Goal: Task Accomplishment & Management: Manage account settings

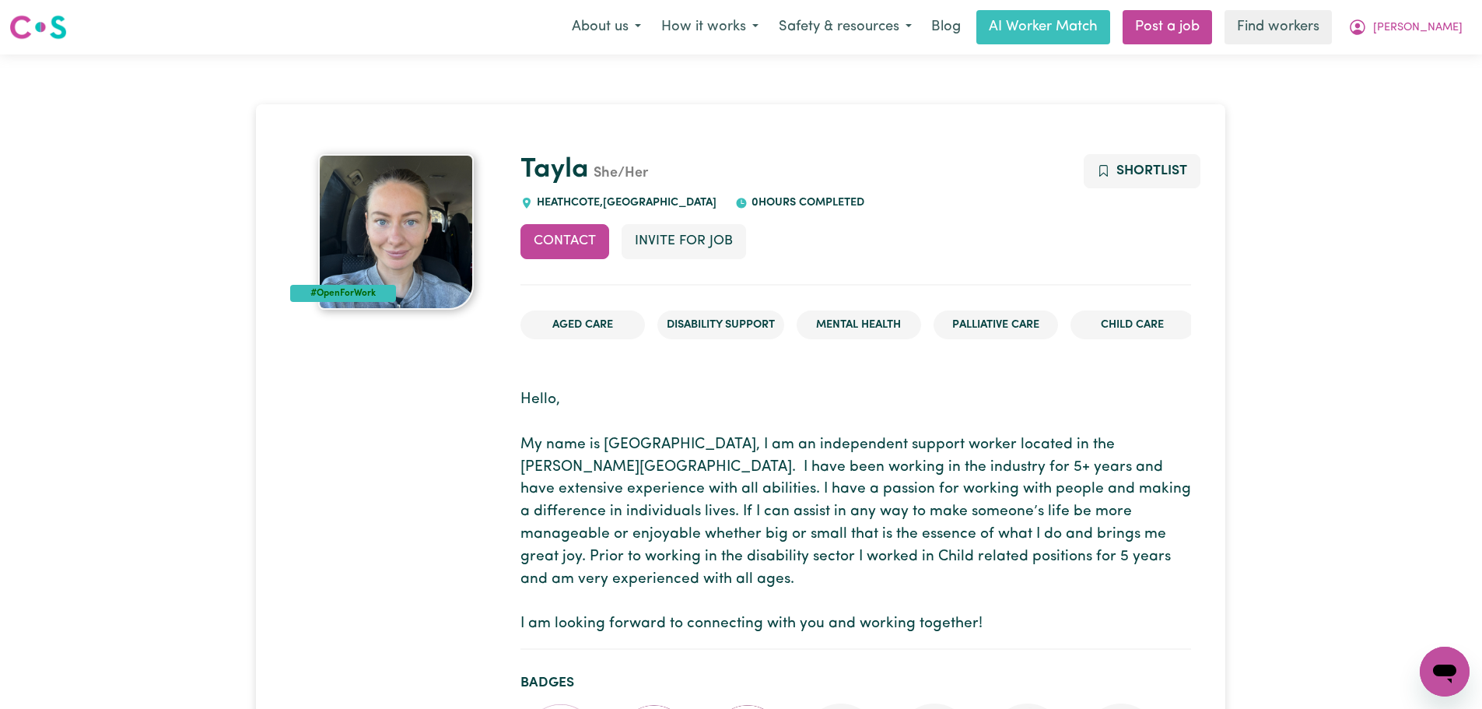
click at [775, 169] on h1 "Tayla She/Her" at bounding box center [855, 170] width 671 height 33
click at [776, 169] on h1 "Tayla She/Her" at bounding box center [855, 170] width 671 height 33
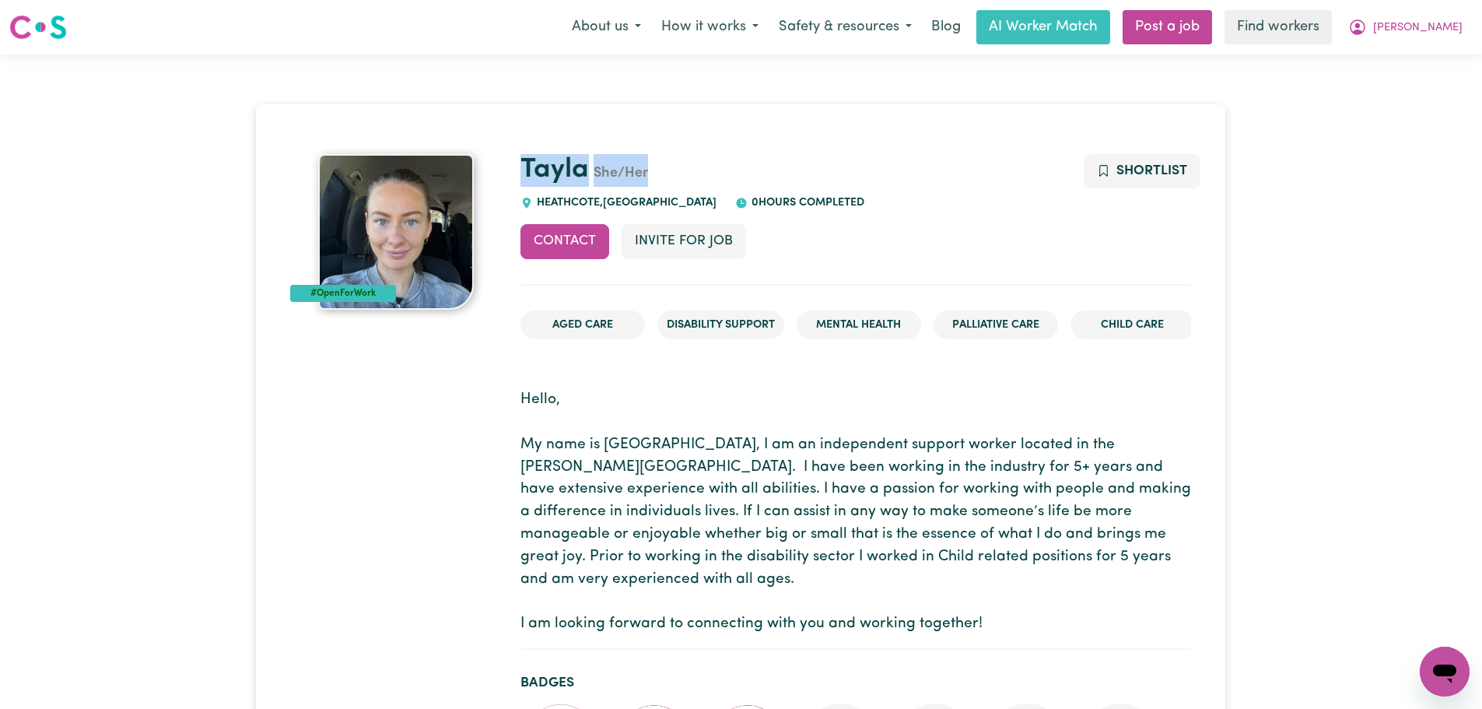
click at [776, 169] on h1 "Tayla She/Her" at bounding box center [855, 170] width 671 height 33
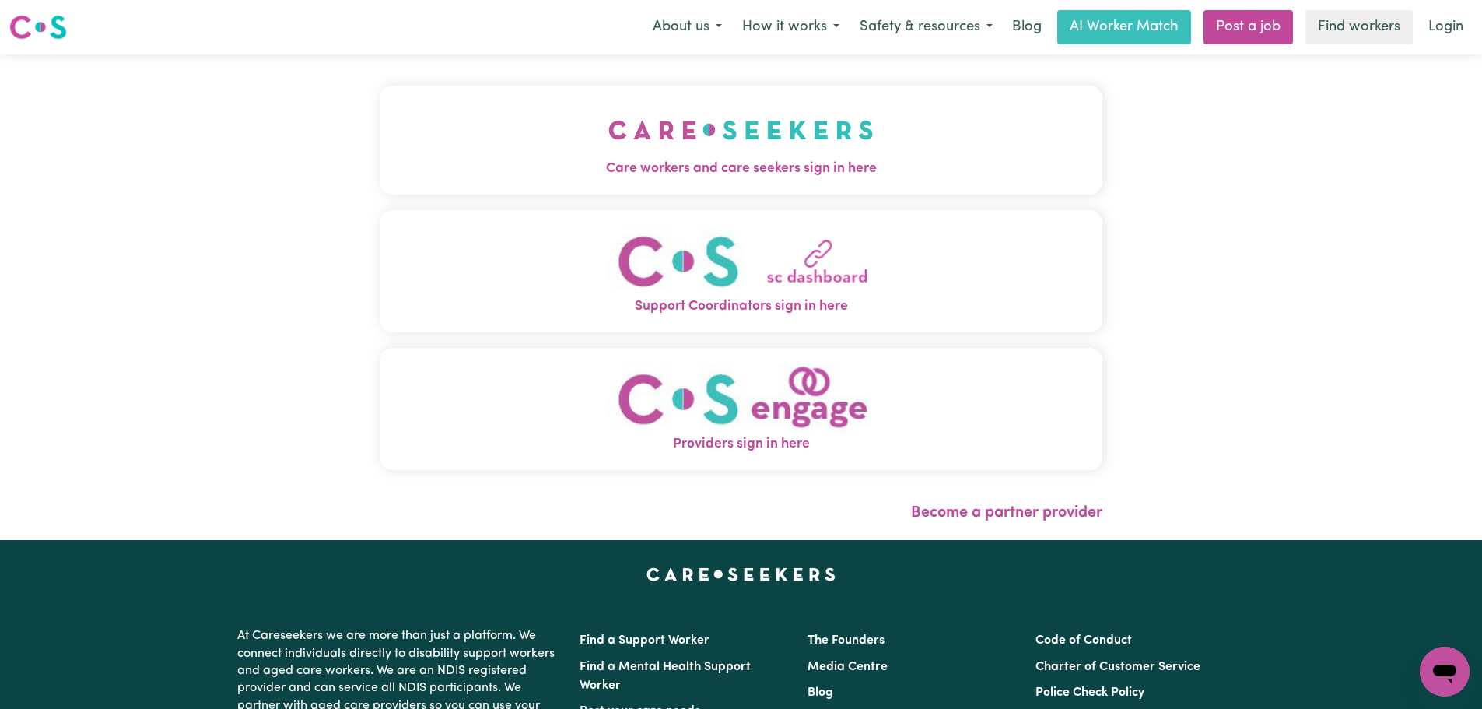
click at [543, 185] on button "Care workers and care seekers sign in here" at bounding box center [741, 140] width 723 height 109
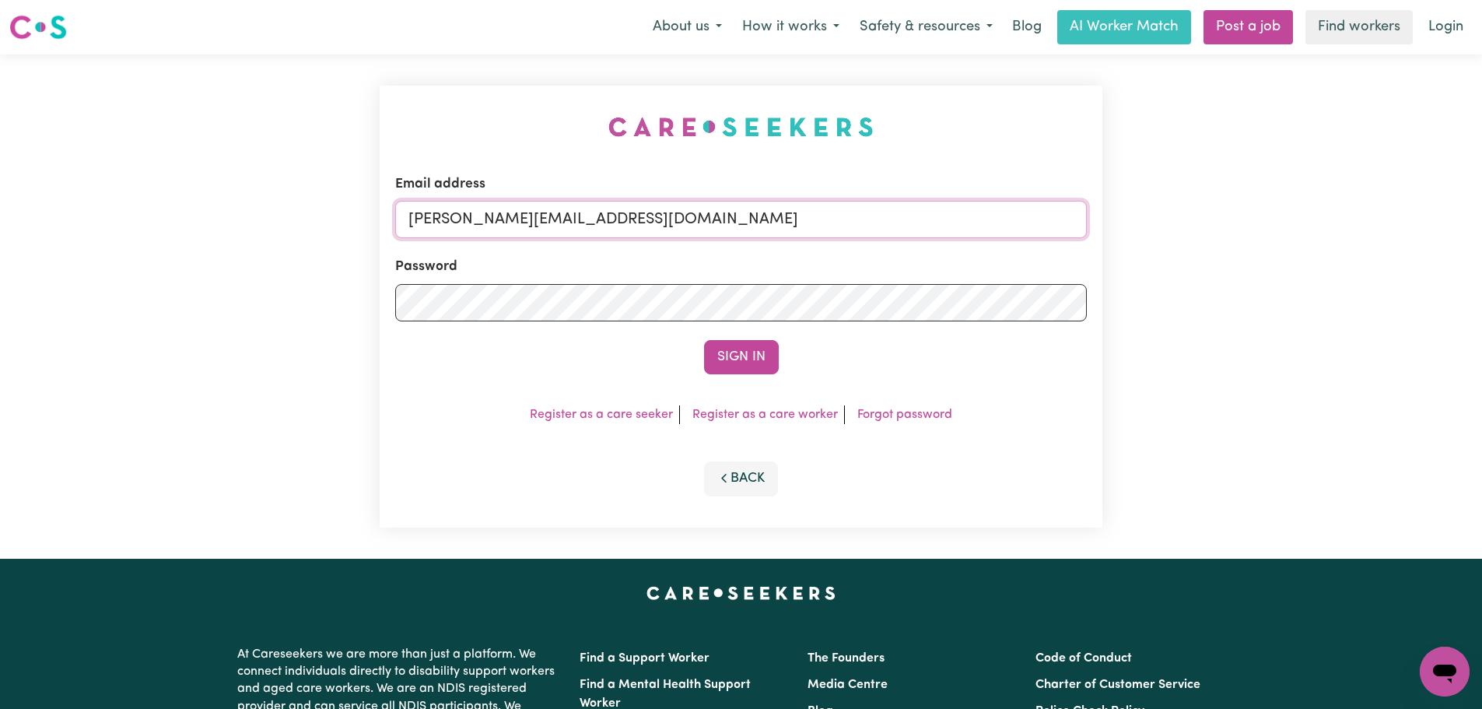
click at [762, 223] on input "[PERSON_NAME][EMAIL_ADDRESS][DOMAIN_NAME]" at bounding box center [741, 219] width 692 height 37
click at [708, 222] on input "[PERSON_NAME][EMAIL_ADDRESS][DOMAIN_NAME]" at bounding box center [741, 219] width 692 height 37
drag, startPoint x: 760, startPoint y: 224, endPoint x: 566, endPoint y: 224, distance: 193.7
click at [566, 224] on input "[EMAIL_ADDRESS][DOMAIN_NAME]" at bounding box center [741, 219] width 692 height 37
drag, startPoint x: 775, startPoint y: 211, endPoint x: 494, endPoint y: 211, distance: 280.8
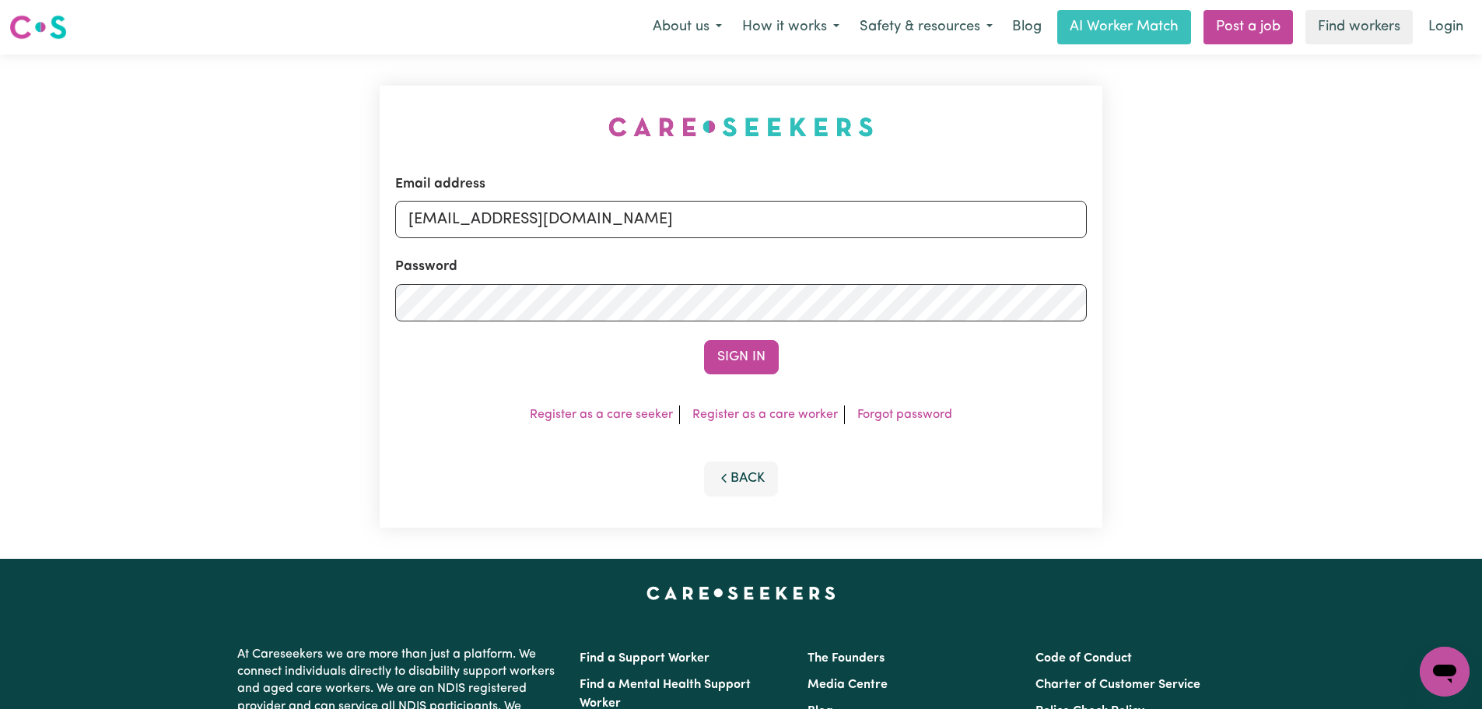
click at [494, 211] on input "[EMAIL_ADDRESS][DOMAIN_NAME]" at bounding box center [741, 219] width 692 height 37
type input "[EMAIL_ADDRESS][DOMAIN_NAME]"
click at [754, 360] on button "Sign In" at bounding box center [741, 357] width 75 height 34
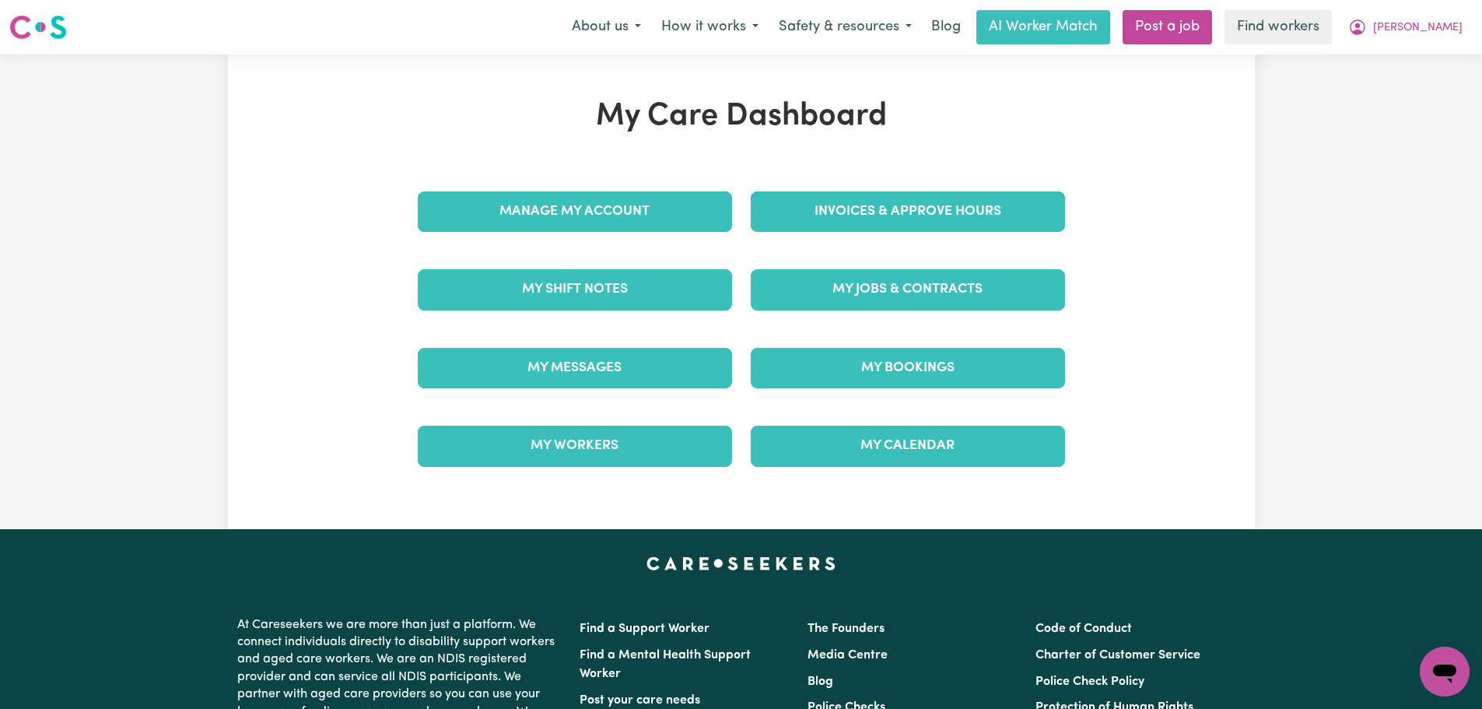
click at [916, 212] on div "Invoices & Approve Hours" at bounding box center [907, 212] width 333 height 78
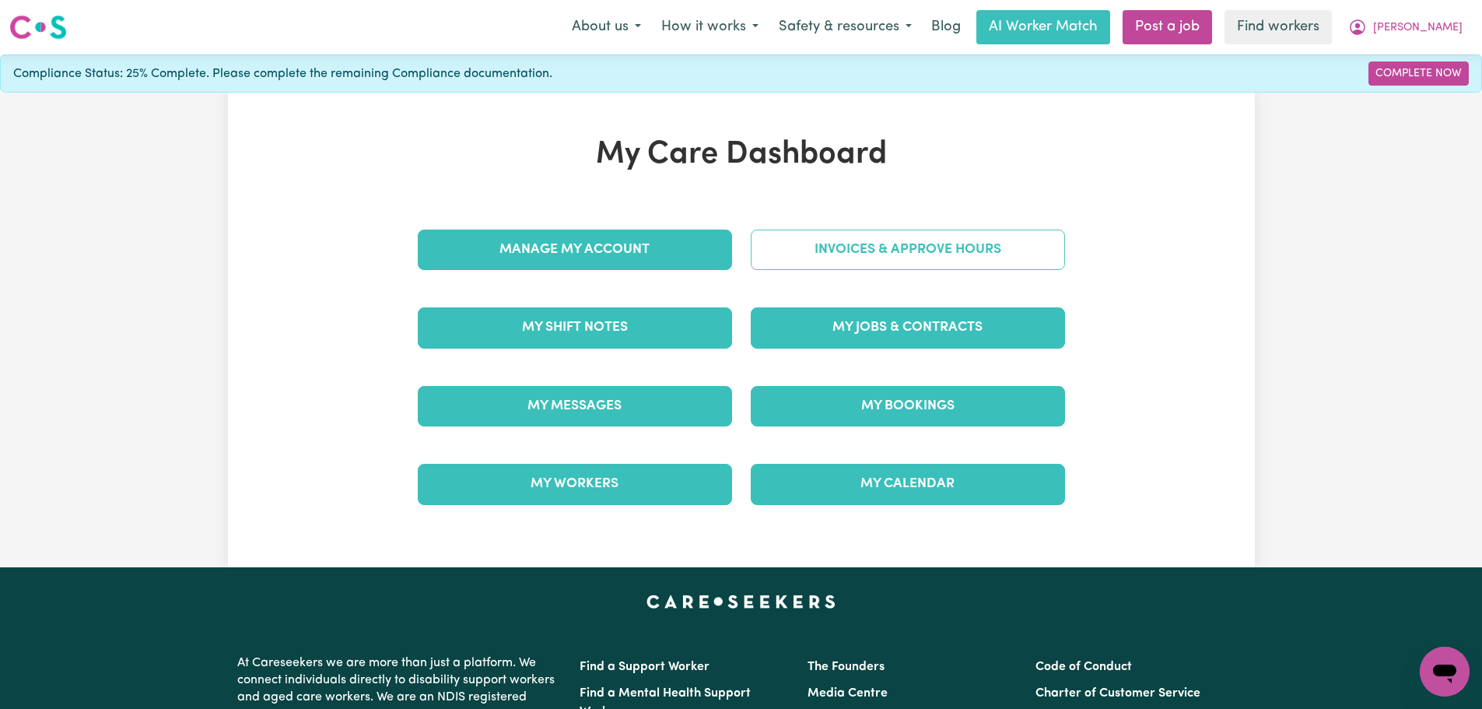
click at [912, 238] on link "Invoices & Approve Hours" at bounding box center [908, 249] width 314 height 40
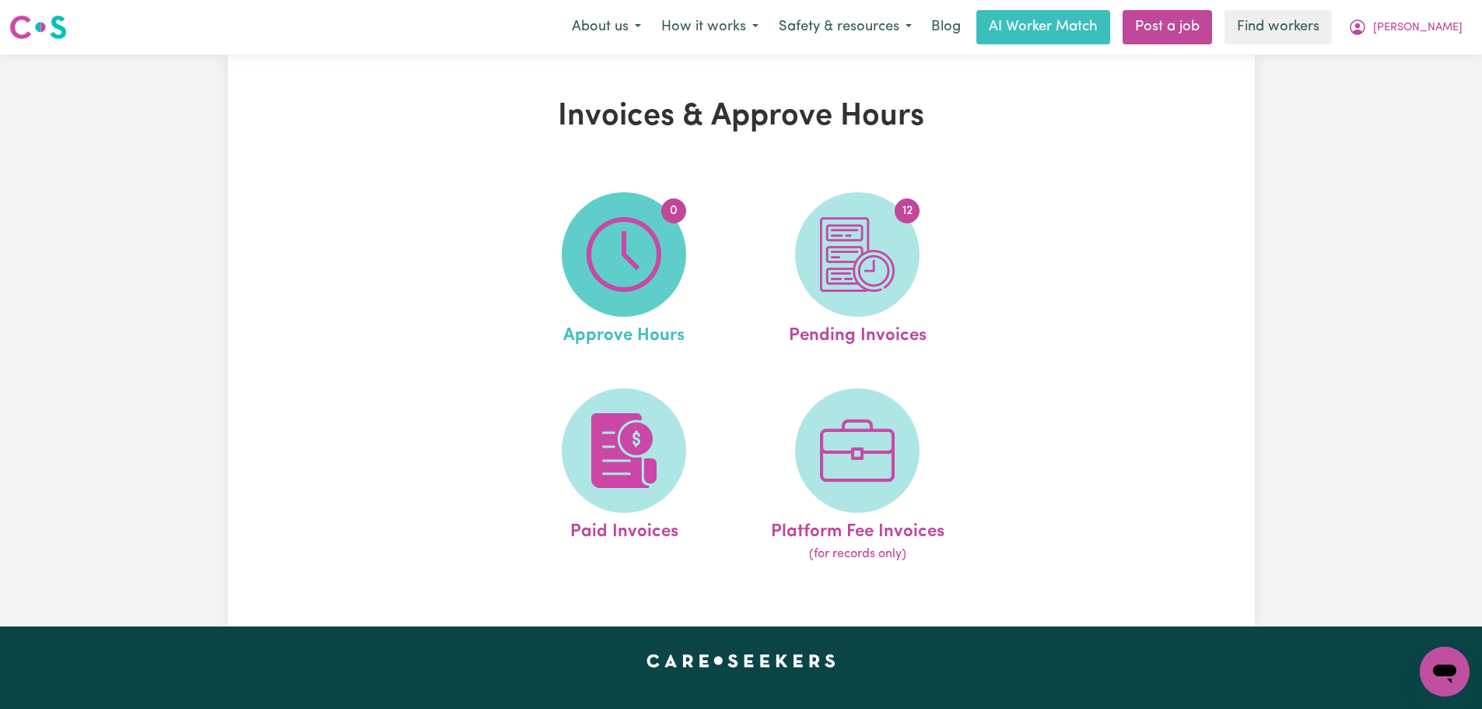
click at [653, 285] on img at bounding box center [624, 254] width 75 height 75
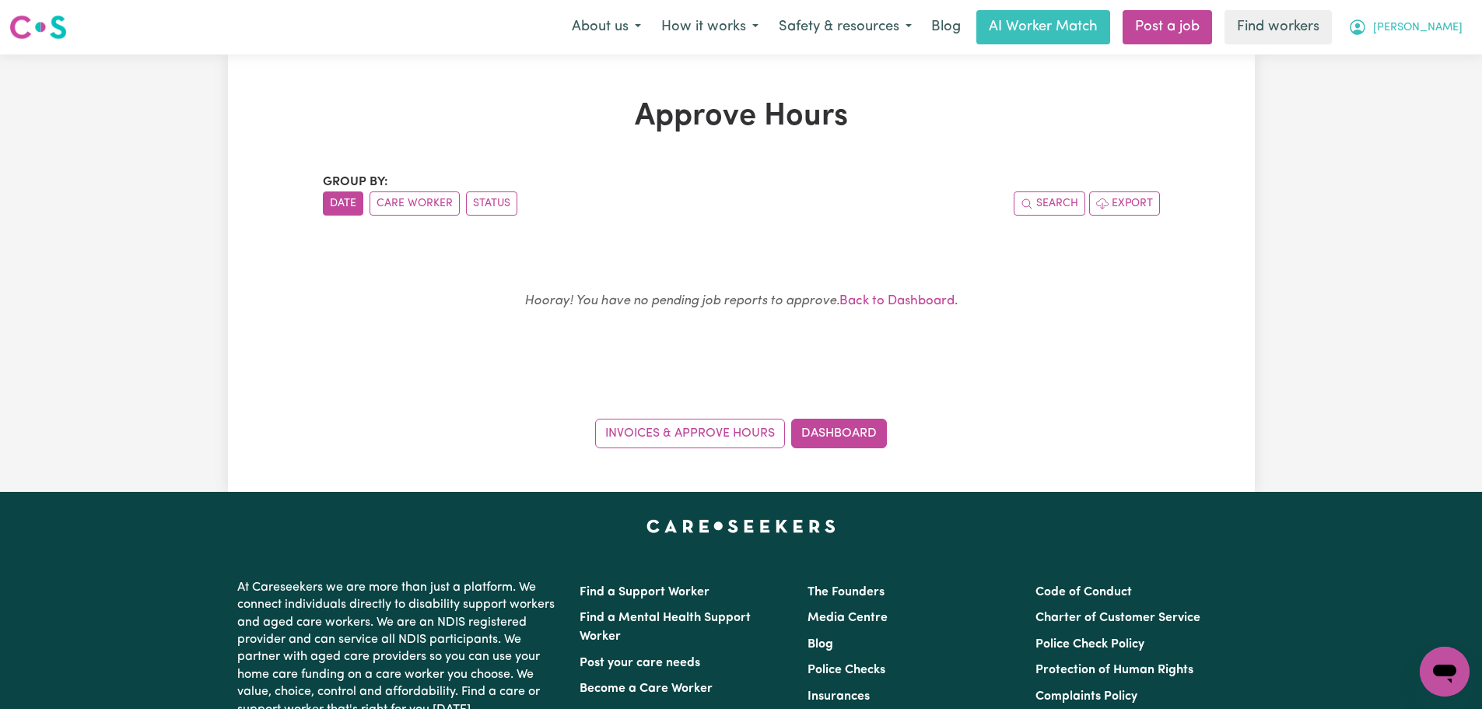
click at [1426, 37] on button "[PERSON_NAME]" at bounding box center [1405, 27] width 135 height 33
click at [1426, 54] on link "My Dashboard" at bounding box center [1410, 61] width 123 height 30
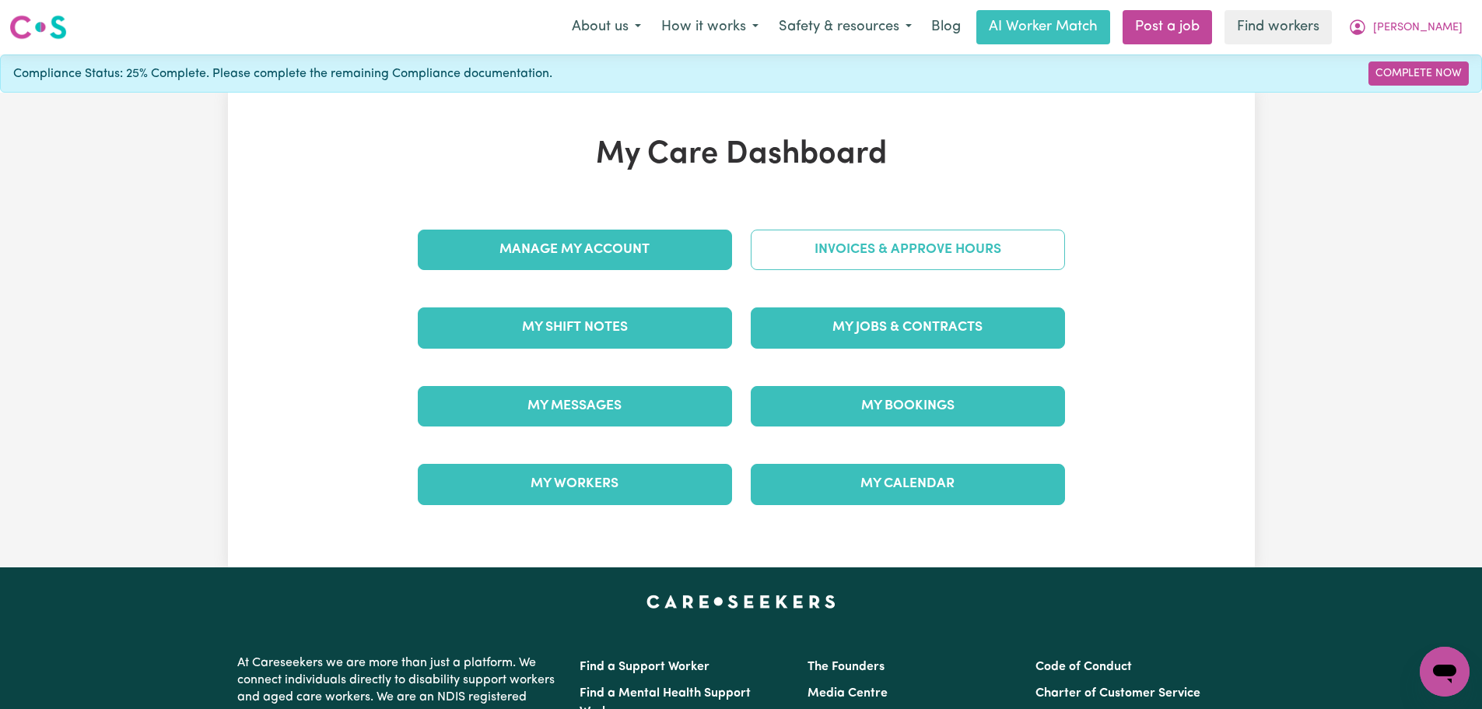
click at [916, 237] on link "Invoices & Approve Hours" at bounding box center [908, 249] width 314 height 40
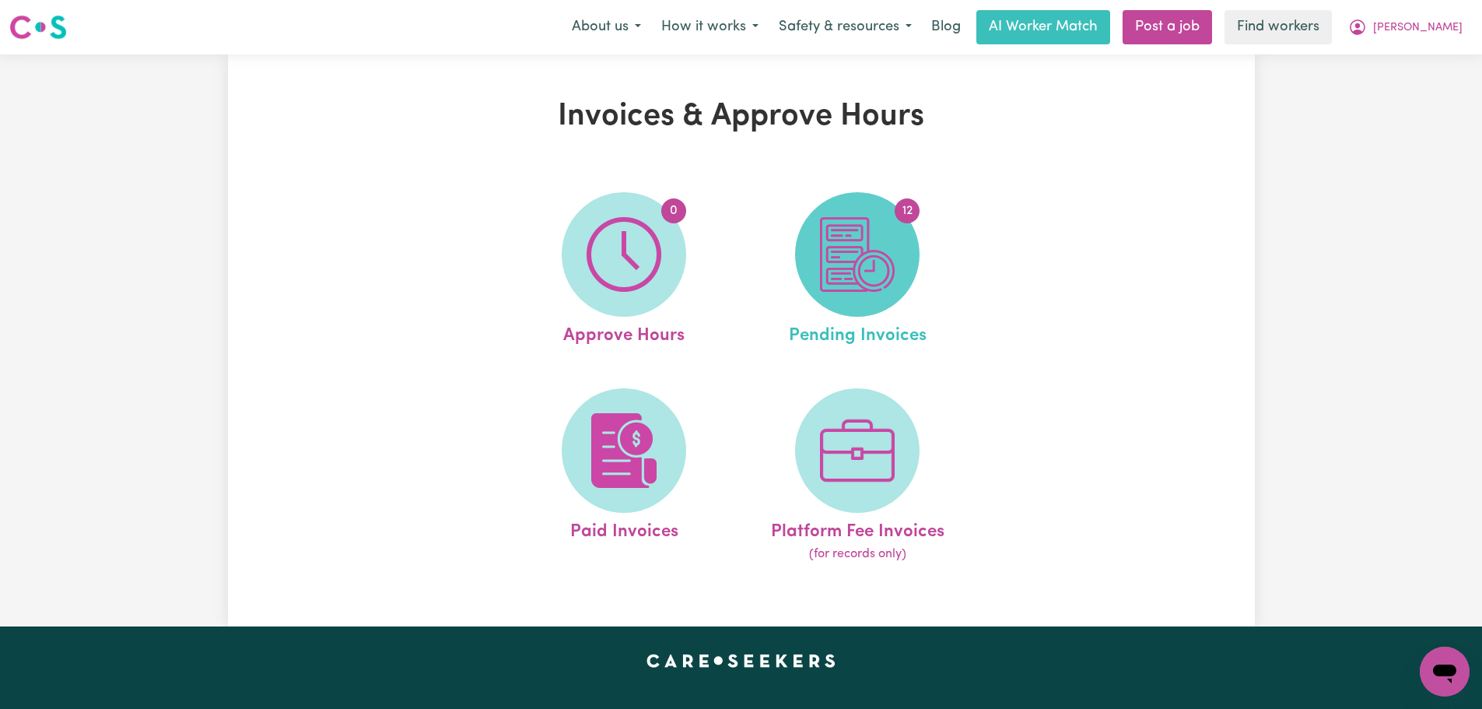
click at [902, 264] on span "12" at bounding box center [857, 254] width 124 height 124
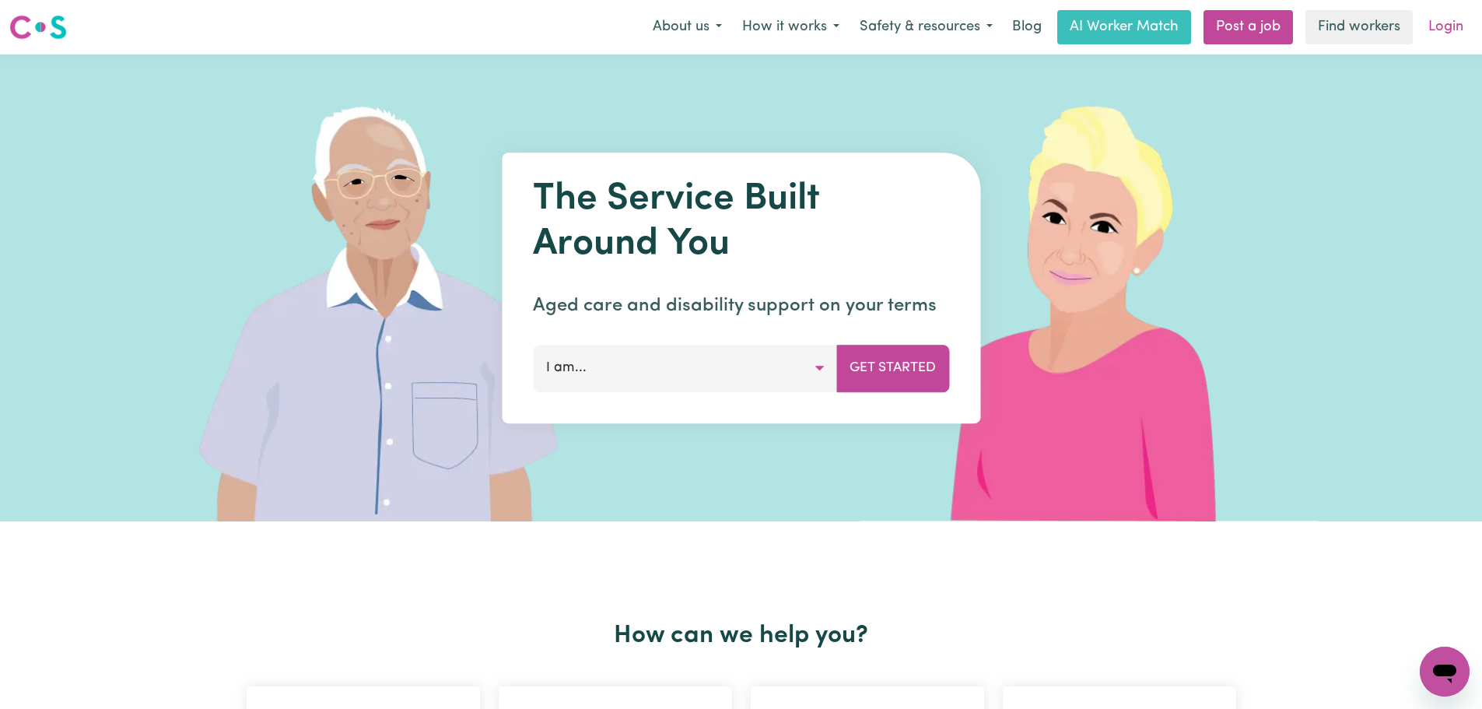
click at [1461, 38] on link "Login" at bounding box center [1446, 27] width 54 height 34
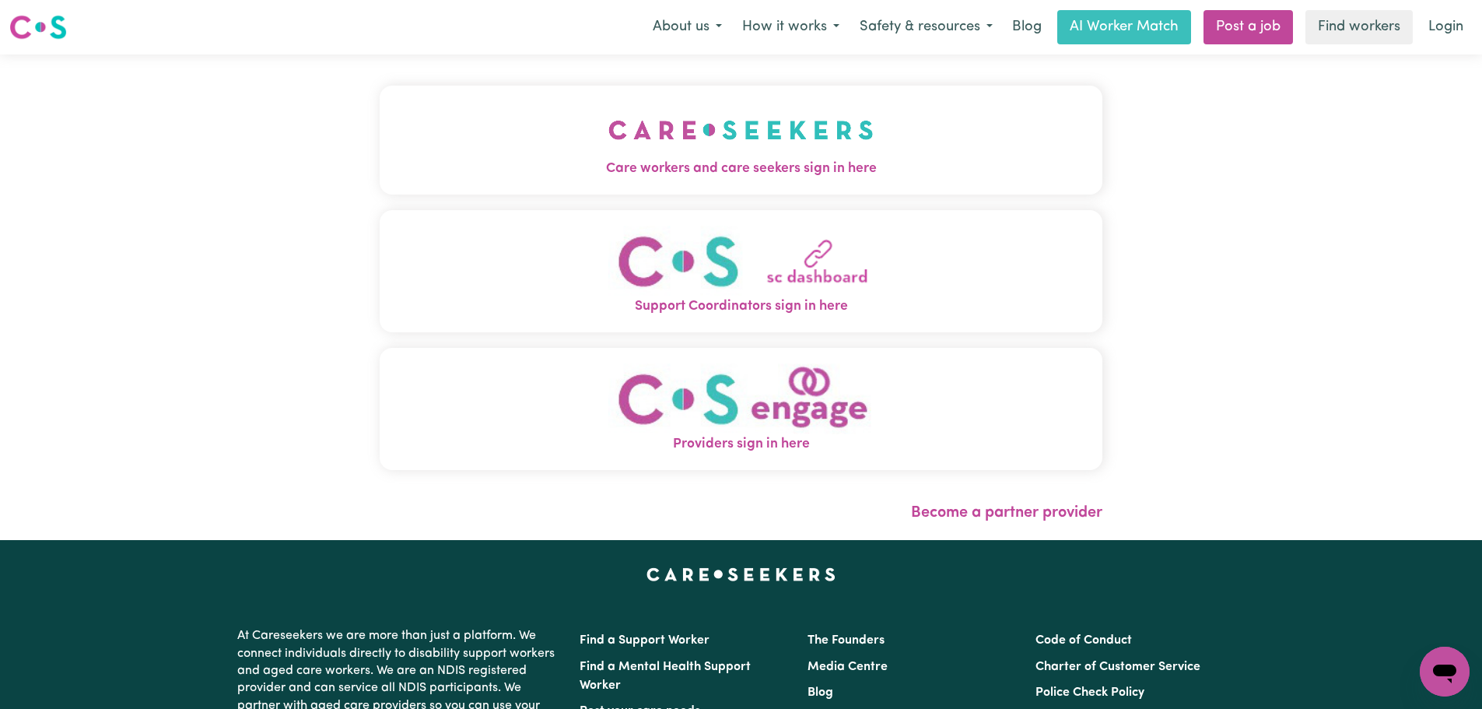
click at [619, 180] on div "Care workers and care seekers sign in here Support Coordinators sign in here Pr…" at bounding box center [740, 296] width 741 height 485
click at [653, 161] on span "Care workers and care seekers sign in here" at bounding box center [741, 169] width 723 height 20
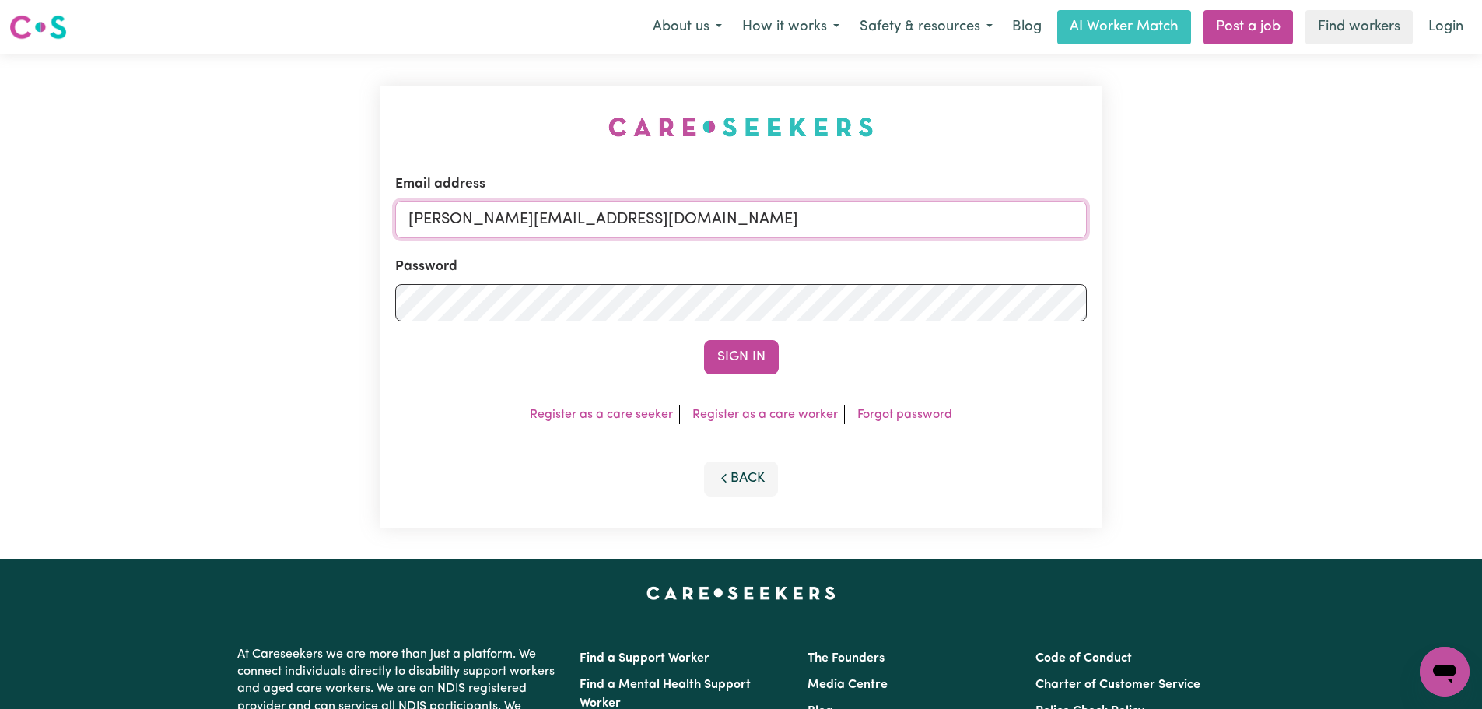
click at [737, 231] on input "[PERSON_NAME][EMAIL_ADDRESS][DOMAIN_NAME]" at bounding box center [741, 219] width 692 height 37
click at [630, 230] on input "[PERSON_NAME][EMAIL_ADDRESS][DOMAIN_NAME]" at bounding box center [741, 219] width 692 height 37
drag, startPoint x: 594, startPoint y: 227, endPoint x: 487, endPoint y: 229, distance: 106.6
click at [487, 229] on input "superuser~edwinalofts@careseekers.com.au" at bounding box center [741, 219] width 692 height 37
type input "superuser~edwinalofts@careseekers.com.au"
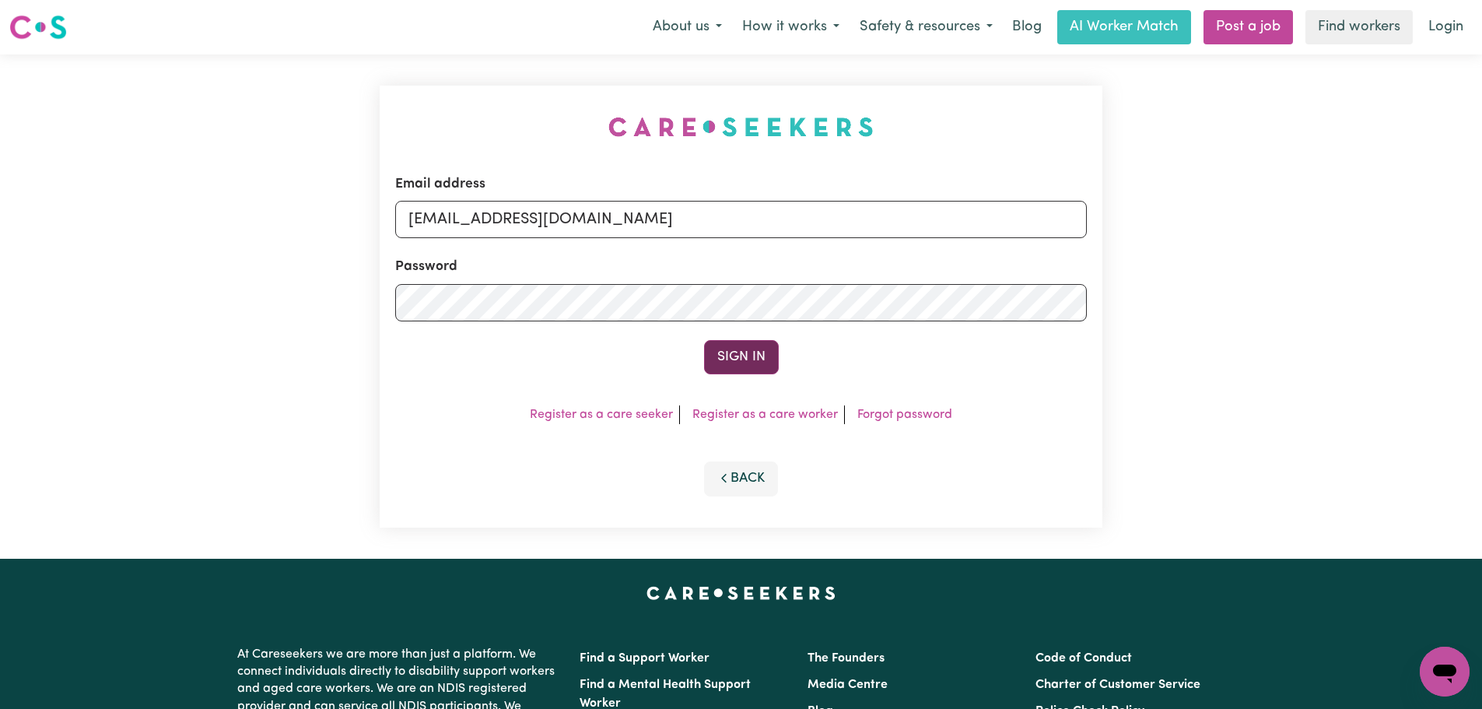
click at [706, 341] on button "Sign In" at bounding box center [741, 357] width 75 height 34
